Goal: Information Seeking & Learning: Find specific fact

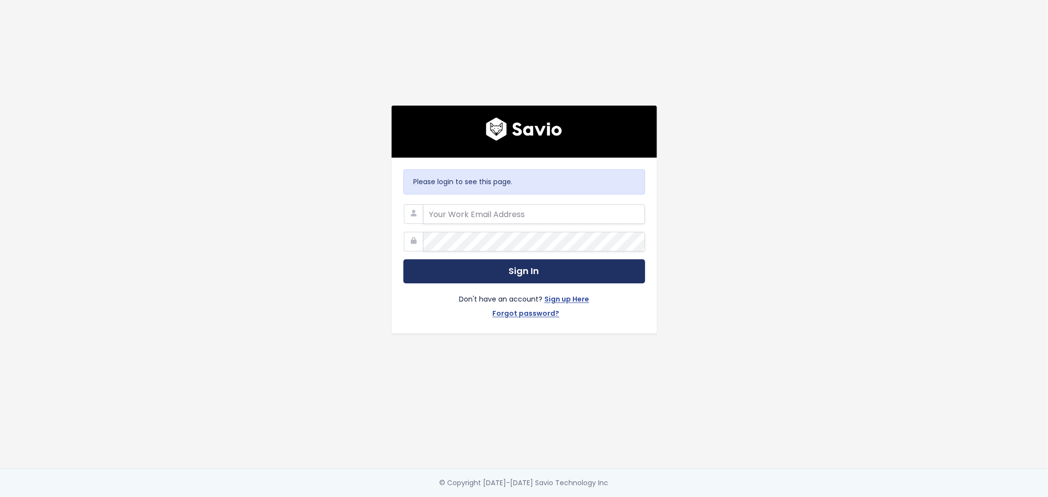
type input "[PERSON_NAME][EMAIL_ADDRESS][PERSON_NAME][DOMAIN_NAME]"
click at [521, 272] on button "Sign In" at bounding box center [524, 271] width 242 height 24
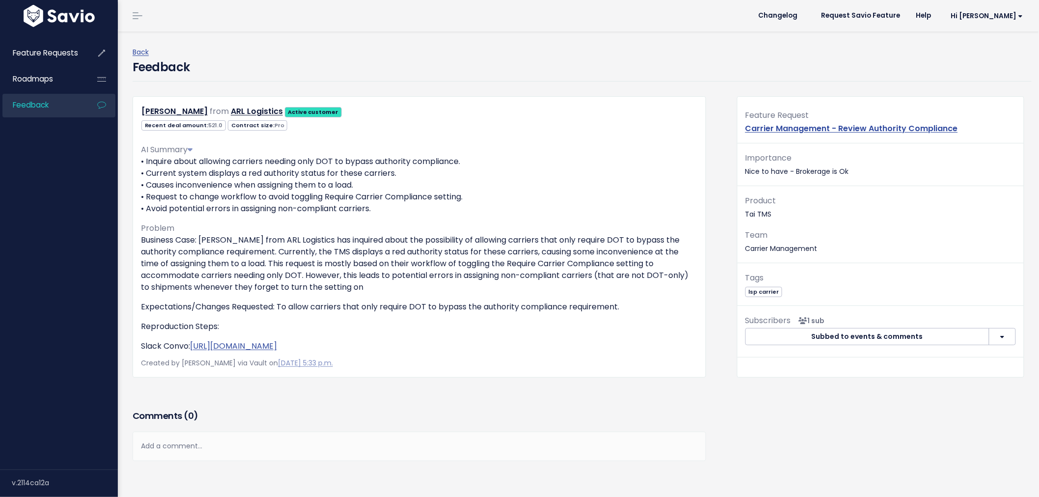
click at [32, 112] on link "Feedback" at bounding box center [41, 105] width 79 height 23
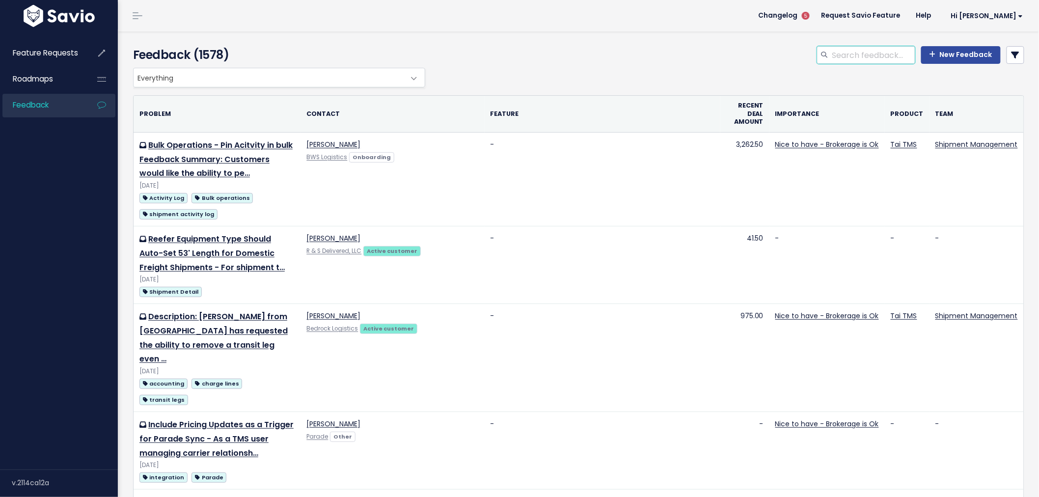
click at [842, 55] on input "search" at bounding box center [874, 55] width 84 height 18
type input "offer rate"
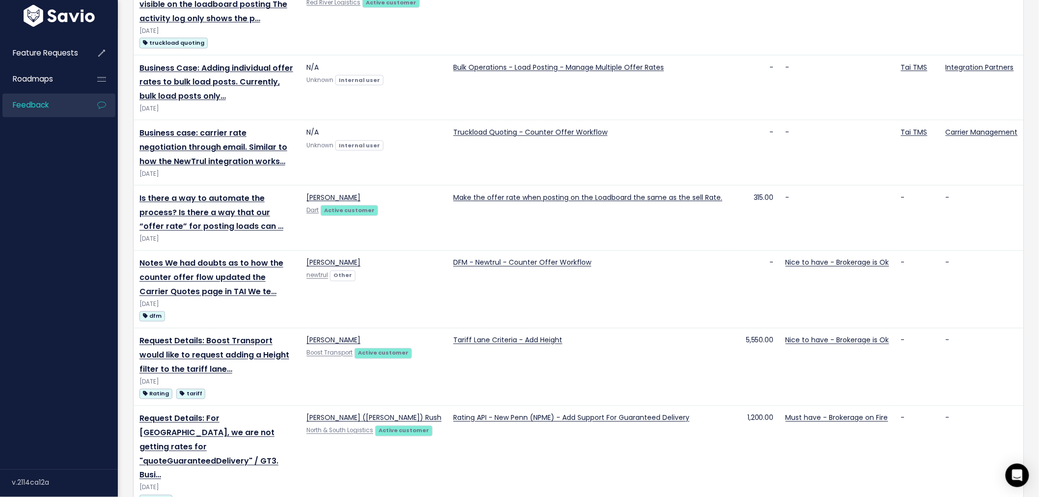
scroll to position [568, 0]
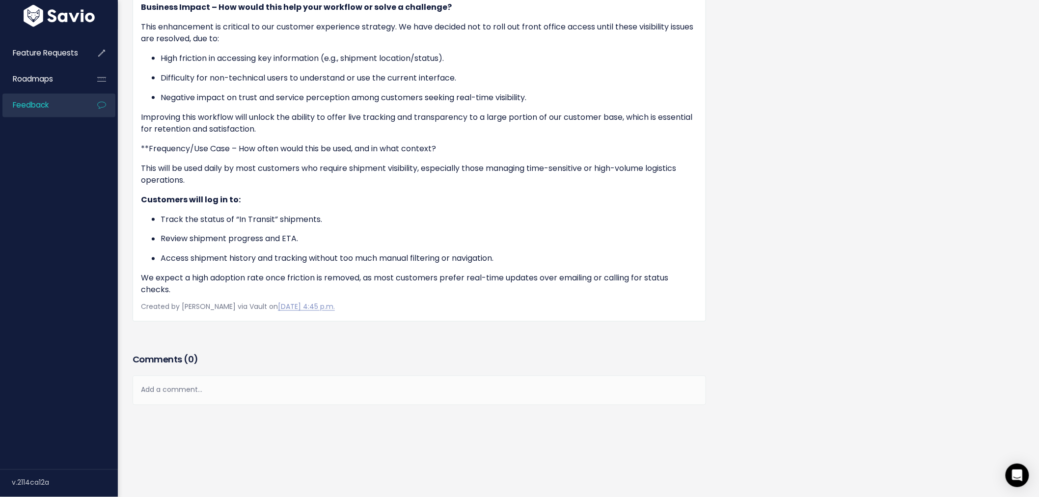
scroll to position [565, 0]
